Goal: Contribute content: Contribute content

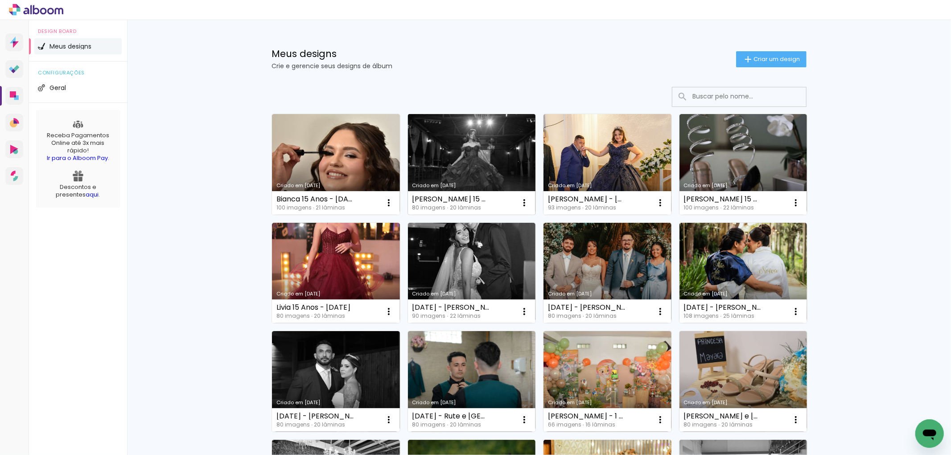
click at [493, 150] on link "Criado em [DATE]" at bounding box center [472, 164] width 128 height 101
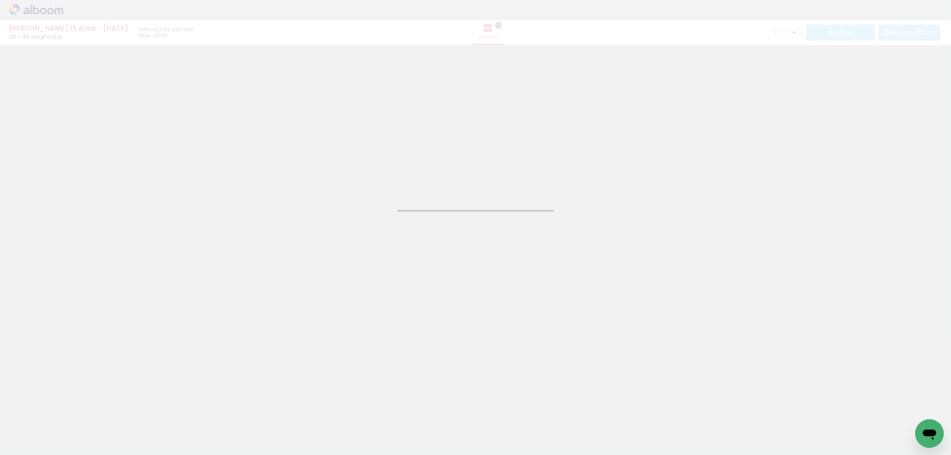
type input "JPG"
type input "Alta, 300 DPI"
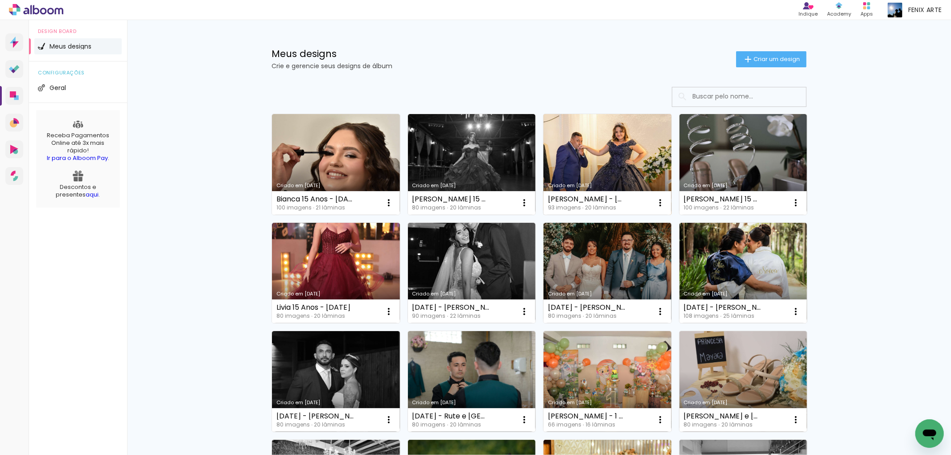
click at [608, 146] on link "Criado em [DATE]" at bounding box center [607, 164] width 128 height 101
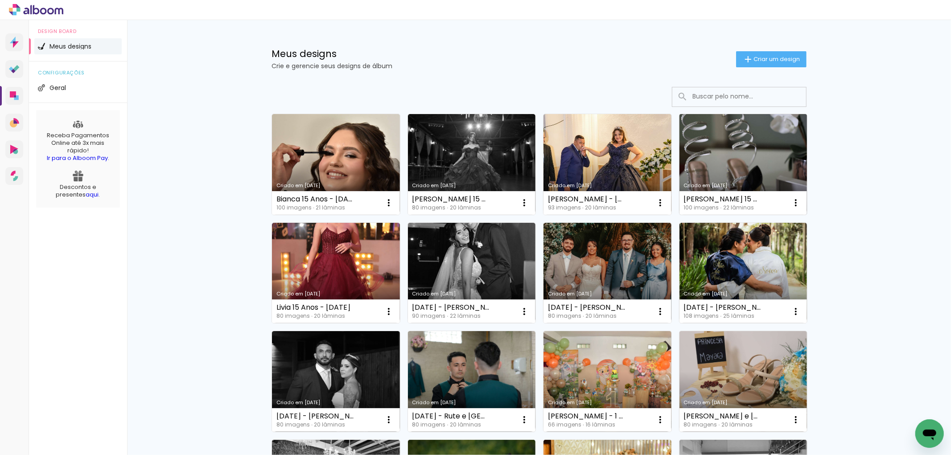
click at [760, 149] on link "Criado em [DATE]" at bounding box center [743, 164] width 128 height 101
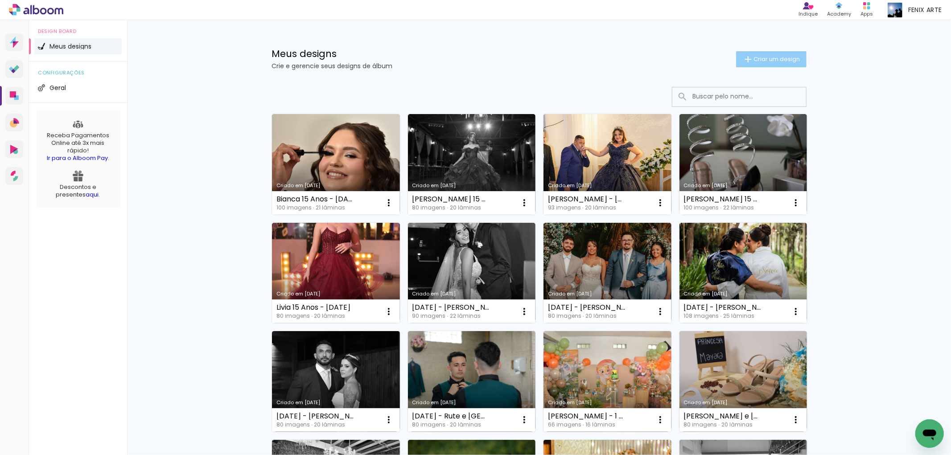
click at [791, 57] on span "Criar um design" at bounding box center [776, 59] width 46 height 6
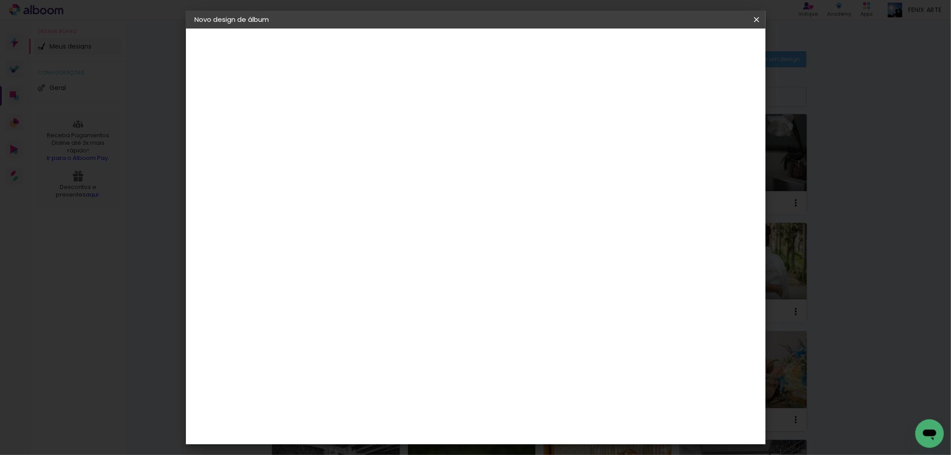
click at [341, 118] on input at bounding box center [341, 120] width 0 height 14
type input "[PERSON_NAME] 15 Anos - [DATE]"
type paper-input "[PERSON_NAME] 15 Anos - [DATE]"
click at [0, 0] on slot "Avançar" at bounding box center [0, 0] width 0 height 0
click at [507, 130] on paper-item "Tamanho Livre" at bounding box center [465, 136] width 86 height 20
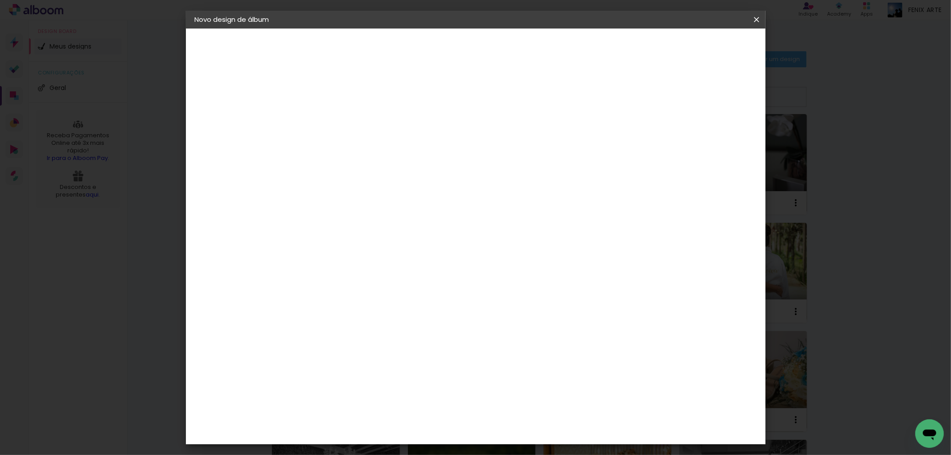
click at [0, 0] on slot "Avançar" at bounding box center [0, 0] width 0 height 0
click at [324, 248] on div "cm" at bounding box center [329, 253] width 11 height 13
type input "3"
type input "25,5"
type paper-input "25,5"
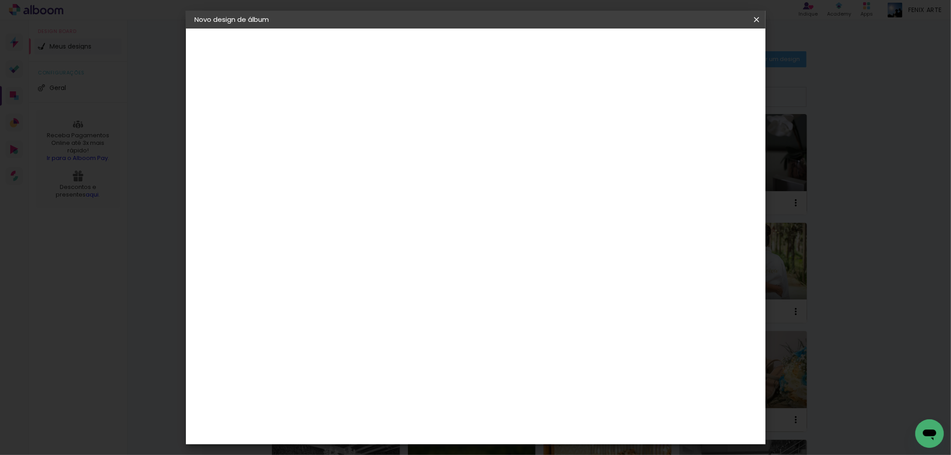
click at [535, 344] on input "60" at bounding box center [524, 344] width 23 height 13
type input "60,5"
type paper-input "60,5"
type input "4"
type paper-input "4"
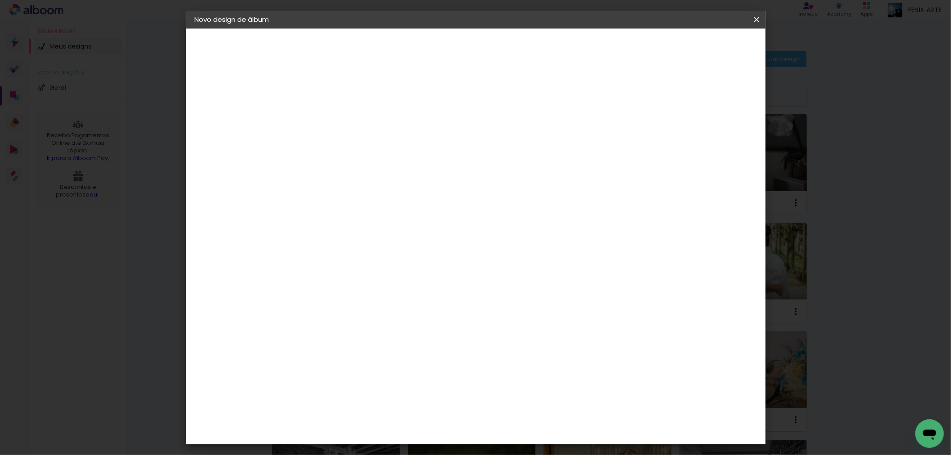
click at [715, 138] on input "4" at bounding box center [711, 134] width 16 height 13
type input "3"
type paper-input "3"
click at [715, 138] on input "3" at bounding box center [711, 134] width 16 height 13
type input "2"
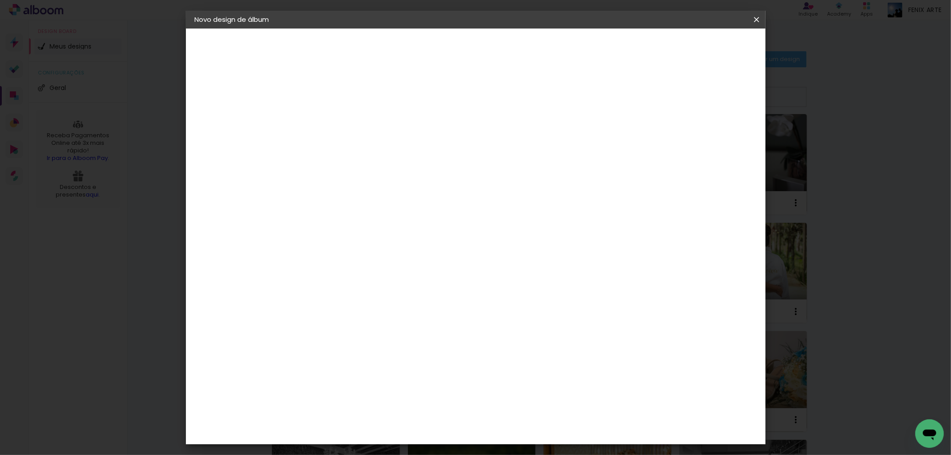
type paper-input "2"
click at [715, 138] on input "2" at bounding box center [712, 134] width 16 height 13
type input "1"
type paper-input "1"
click at [715, 138] on input "1" at bounding box center [713, 134] width 16 height 13
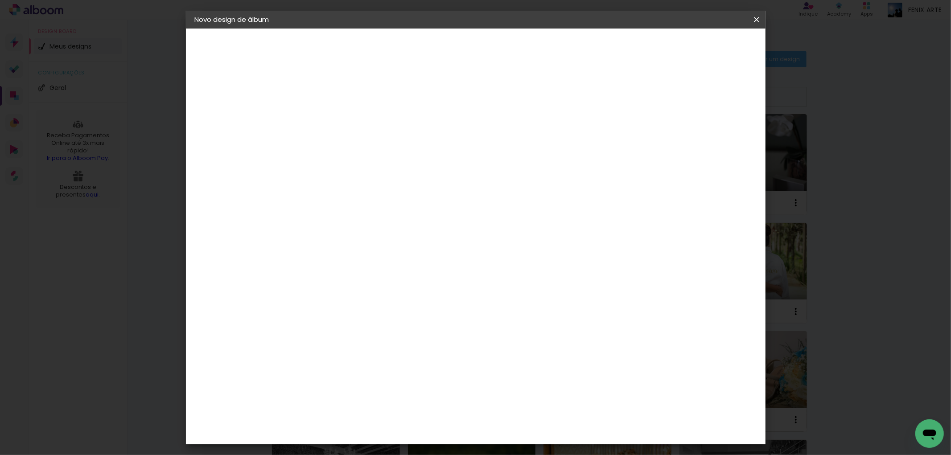
type input "0"
click at [716, 138] on input "0" at bounding box center [714, 134] width 16 height 13
click at [700, 47] on span "Iniciar design" at bounding box center [679, 47] width 41 height 6
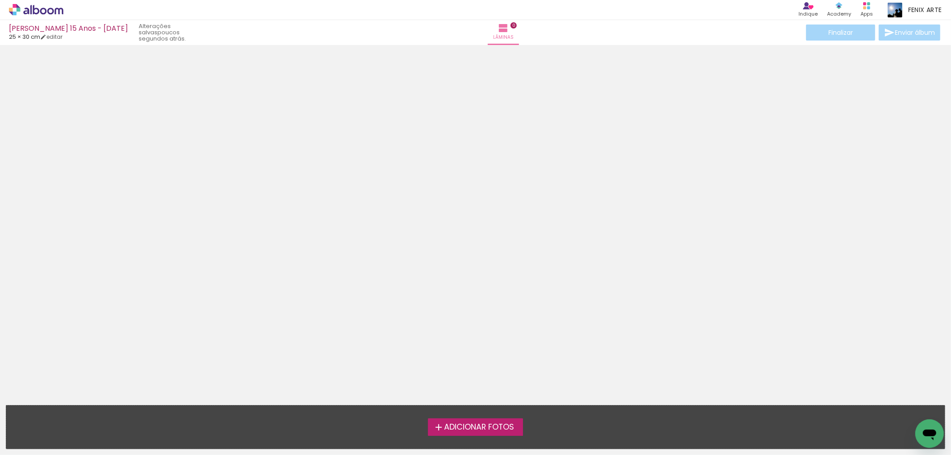
click at [469, 427] on span "Adicionar Fotos" at bounding box center [479, 428] width 70 height 8
click at [0, 0] on input "file" at bounding box center [0, 0] width 0 height 0
